Goal: Book appointment/travel/reservation

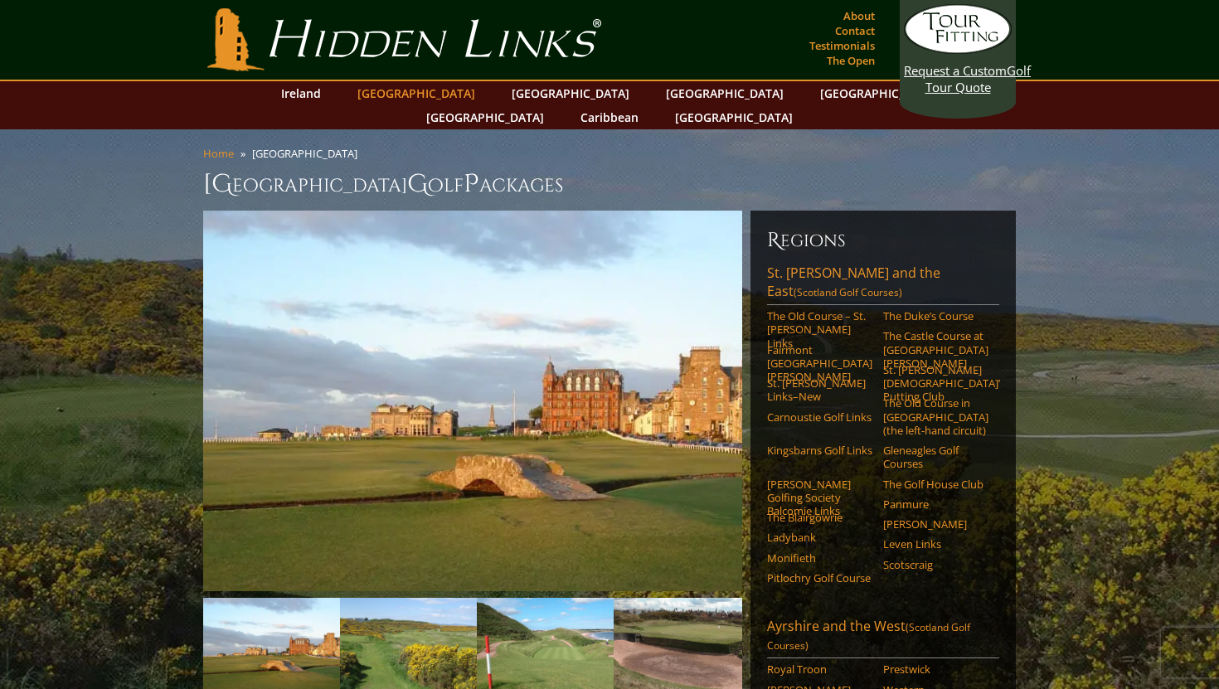
click at [430, 96] on link "[GEOGRAPHIC_DATA]" at bounding box center [416, 93] width 134 height 24
click at [840, 264] on link "St. Andrews and the East (Scotland Golf Courses)" at bounding box center [883, 284] width 232 height 41
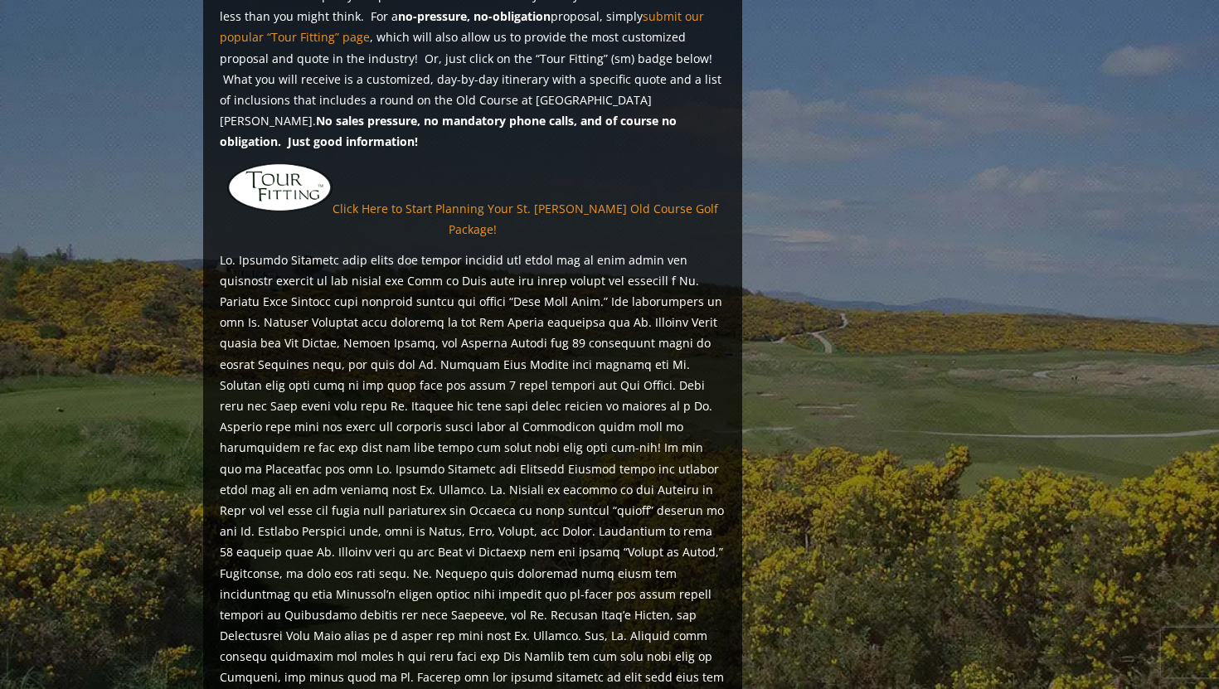
scroll to position [1341, 0]
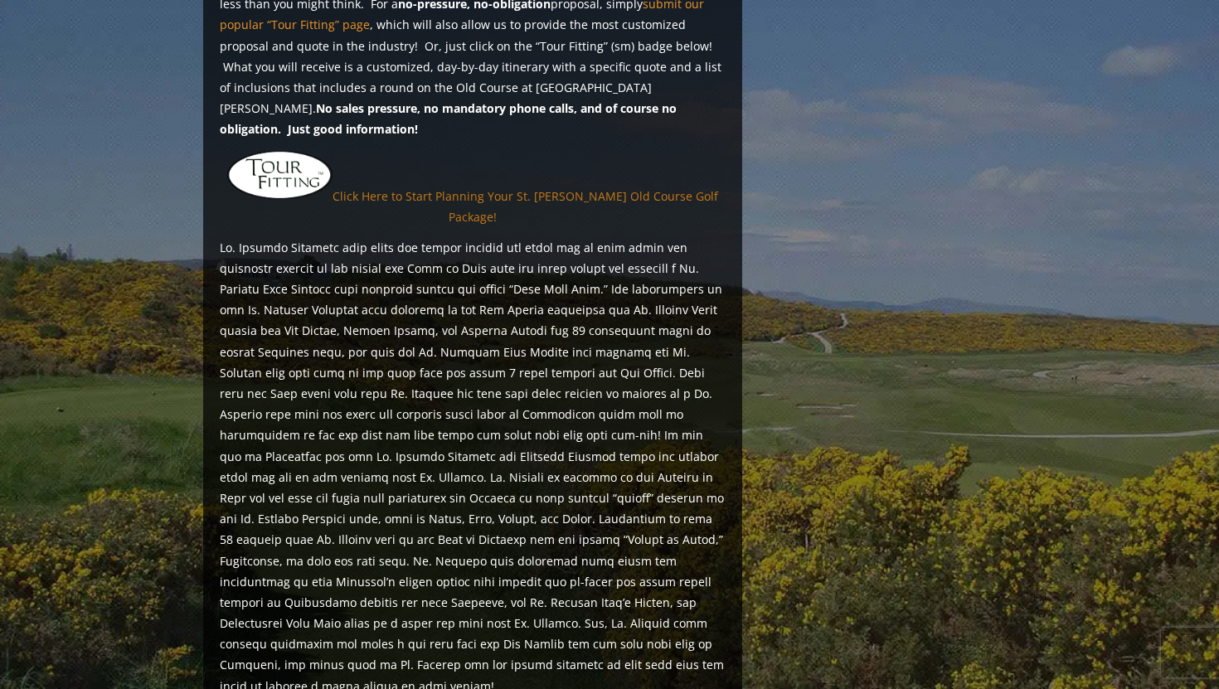
click at [471, 187] on link "Click Here to Start Planning Your St. Andrews Old Course Golf Package!" at bounding box center [526, 205] width 386 height 37
